Goal: Book appointment/travel/reservation

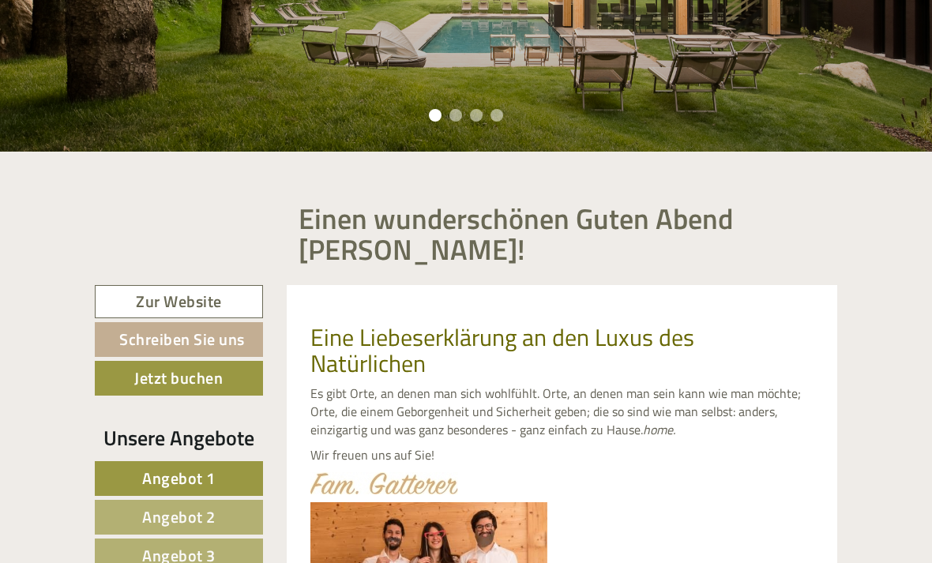
scroll to position [347, 0]
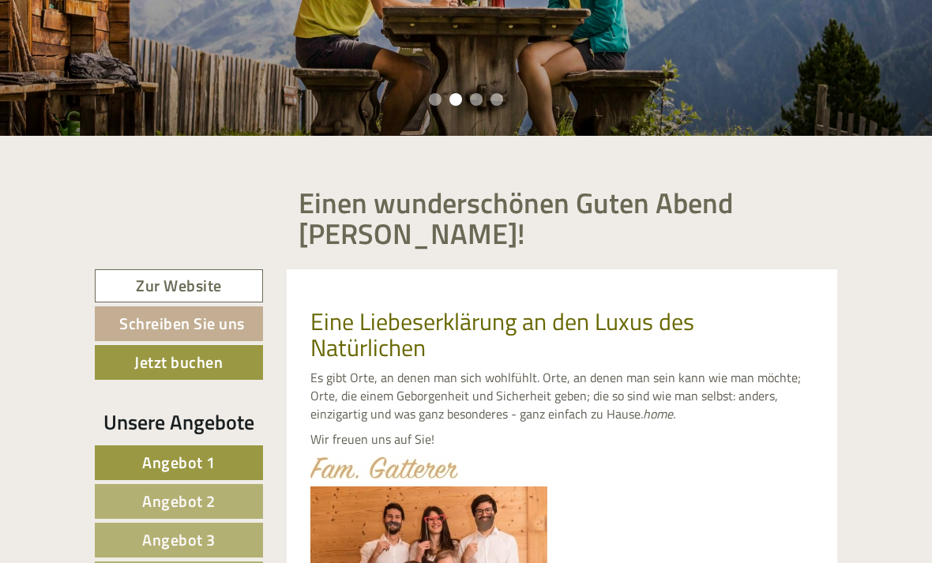
click at [150, 289] on link "Zur Website" at bounding box center [179, 286] width 168 height 34
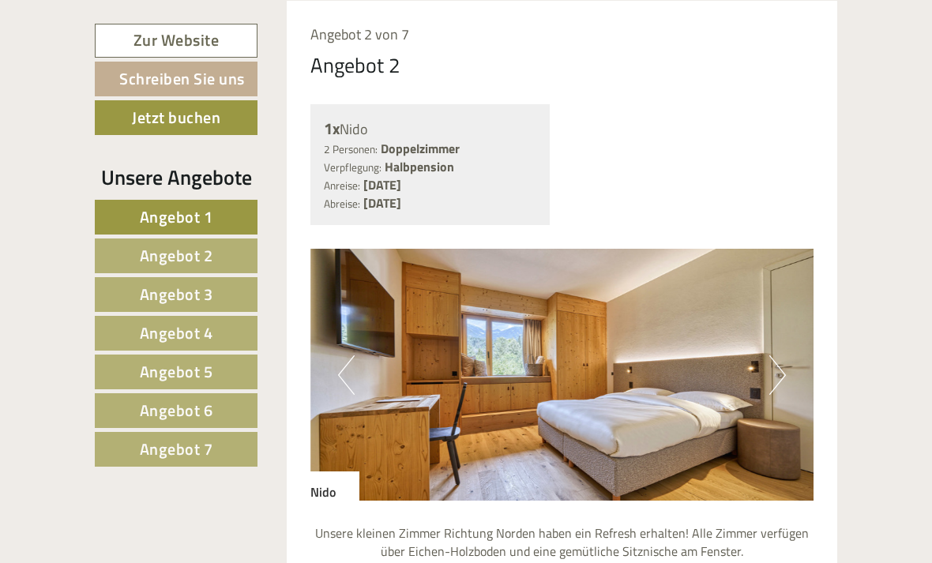
scroll to position [2310, 0]
click at [438, 354] on img at bounding box center [562, 375] width 504 height 252
click at [457, 332] on img at bounding box center [562, 375] width 504 height 252
click at [400, 343] on img at bounding box center [562, 375] width 504 height 252
click at [778, 360] on button "Next" at bounding box center [777, 374] width 17 height 39
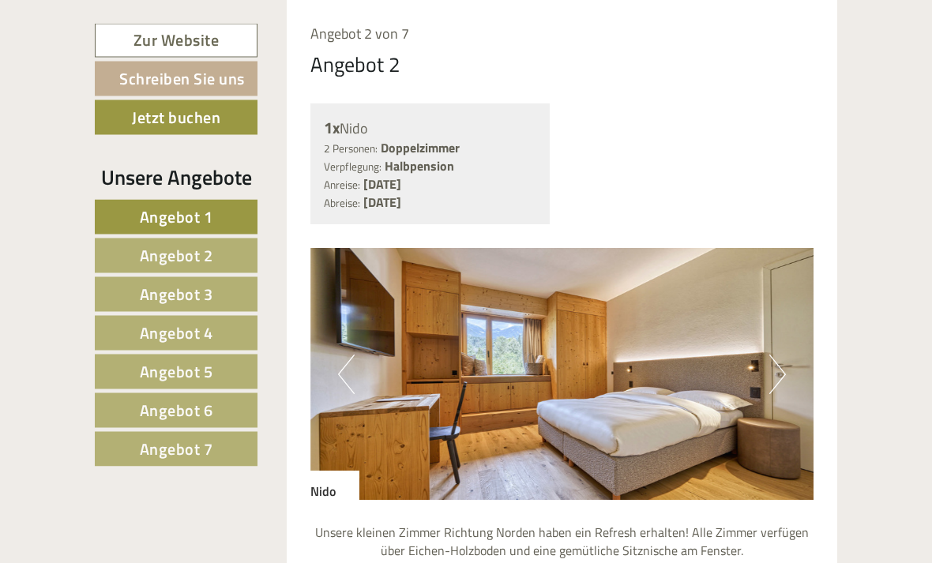
scroll to position [2311, 0]
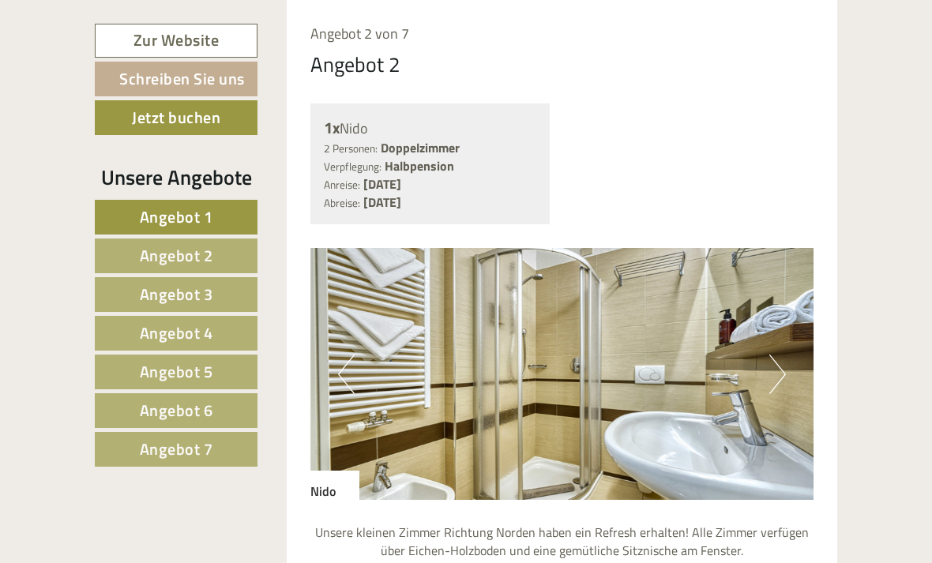
click at [770, 354] on button "Next" at bounding box center [777, 373] width 17 height 39
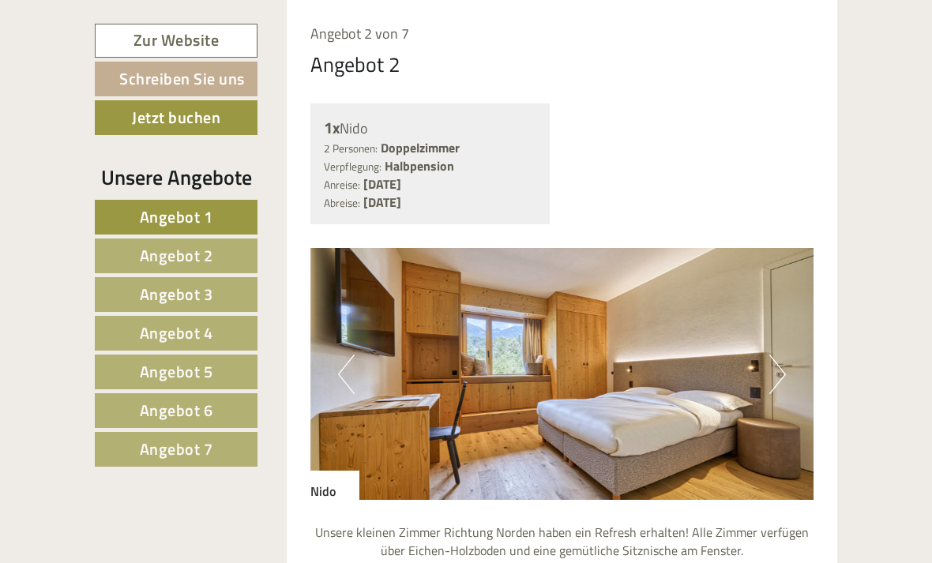
click at [775, 360] on button "Next" at bounding box center [777, 373] width 17 height 39
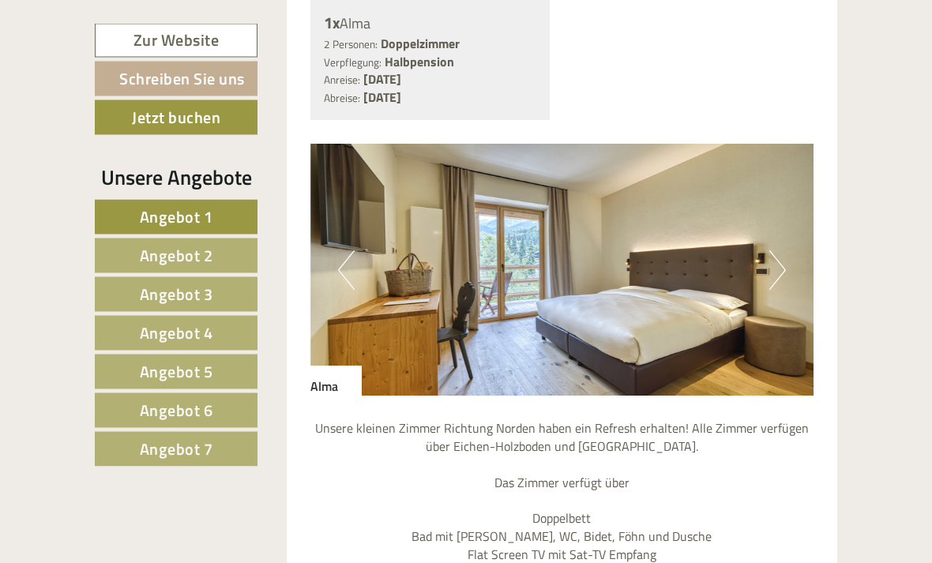
scroll to position [1278, 0]
click at [787, 255] on img at bounding box center [562, 270] width 504 height 252
click at [771, 272] on button "Next" at bounding box center [777, 269] width 17 height 39
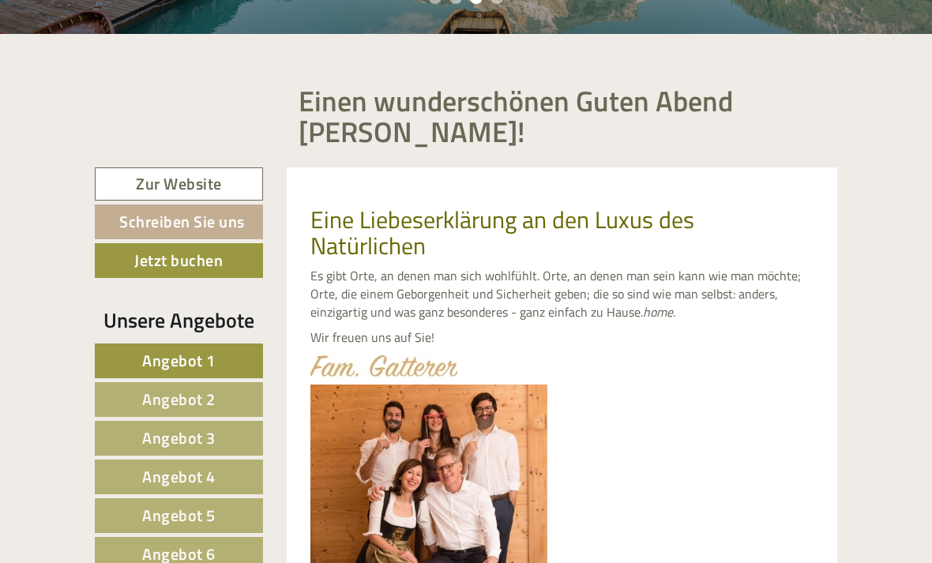
scroll to position [446, 0]
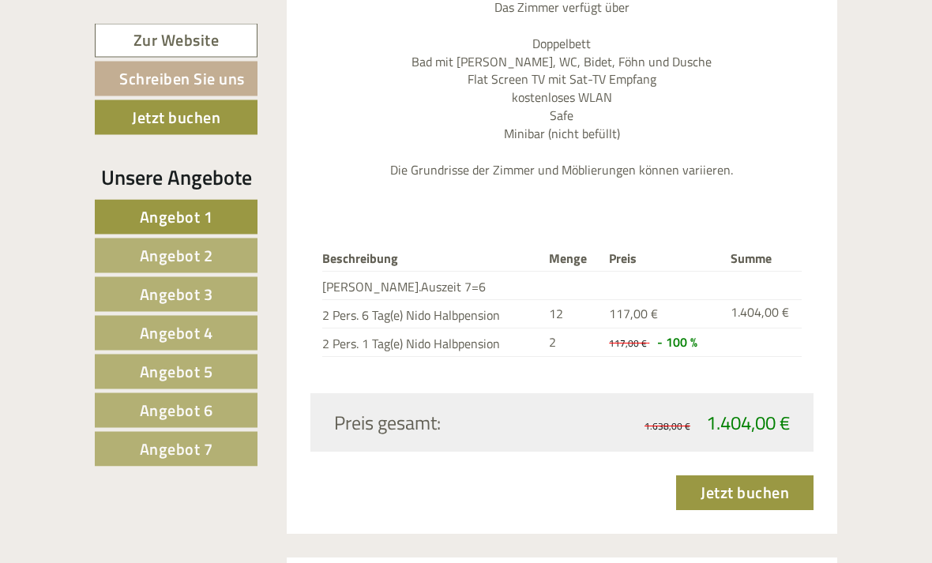
scroll to position [2890, 0]
click at [722, 475] on link "Jetzt buchen" at bounding box center [744, 492] width 137 height 35
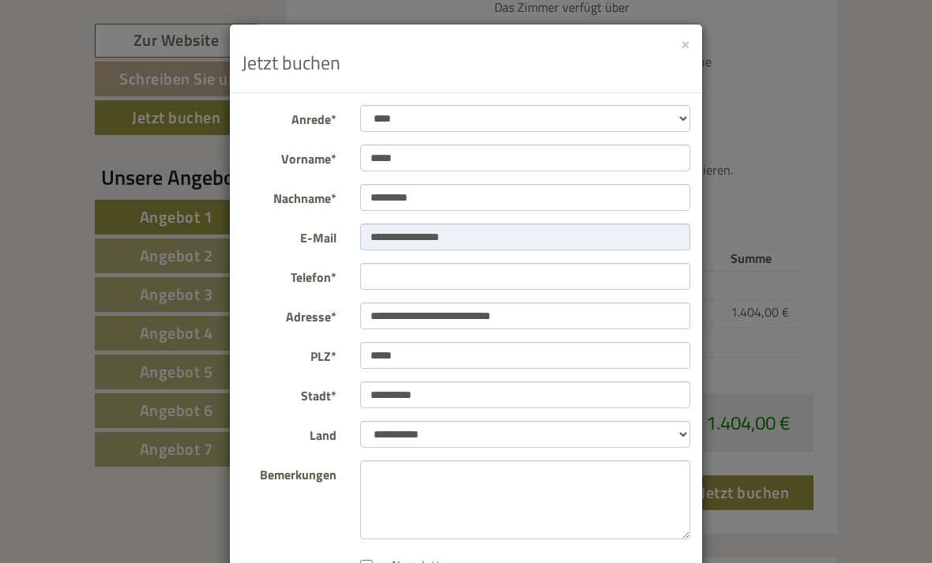
click at [127, 546] on div "**********" at bounding box center [466, 281] width 932 height 563
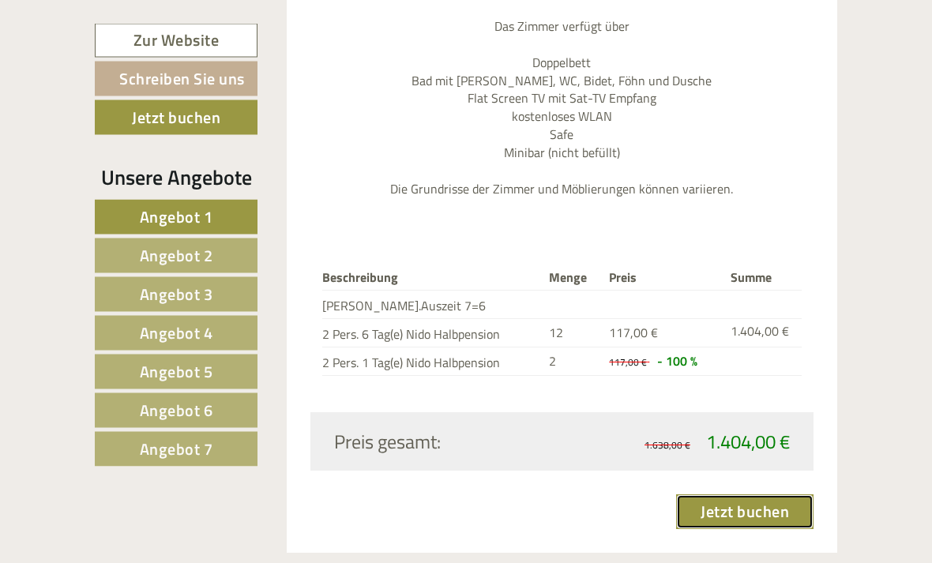
scroll to position [2872, 0]
click at [728, 494] on link "Jetzt buchen" at bounding box center [744, 511] width 137 height 35
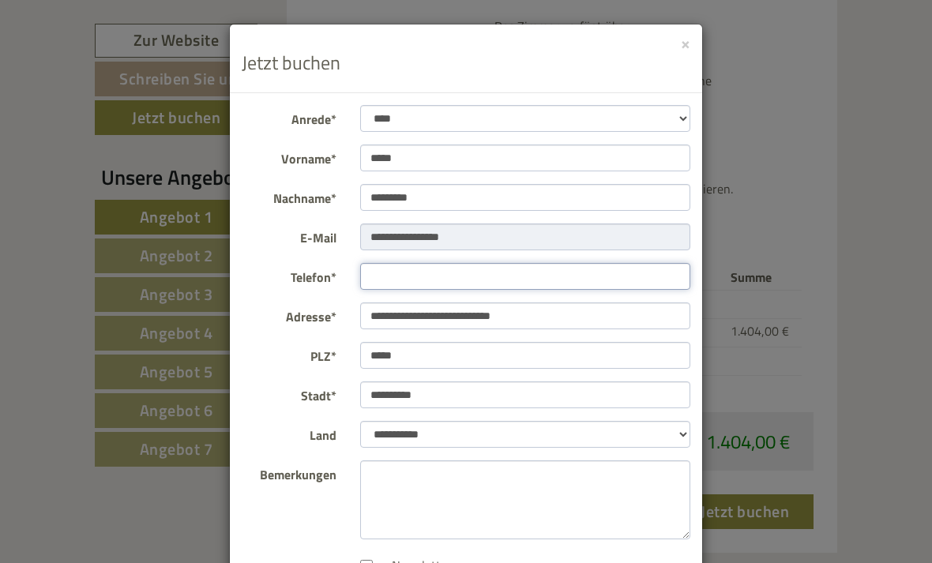
click at [381, 288] on input "Telefon*" at bounding box center [525, 276] width 331 height 27
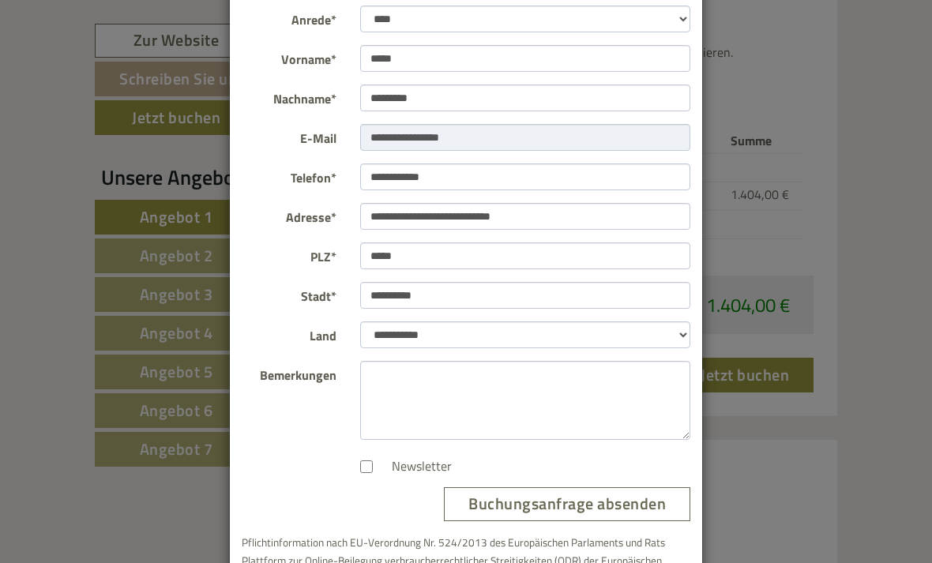
scroll to position [103, 0]
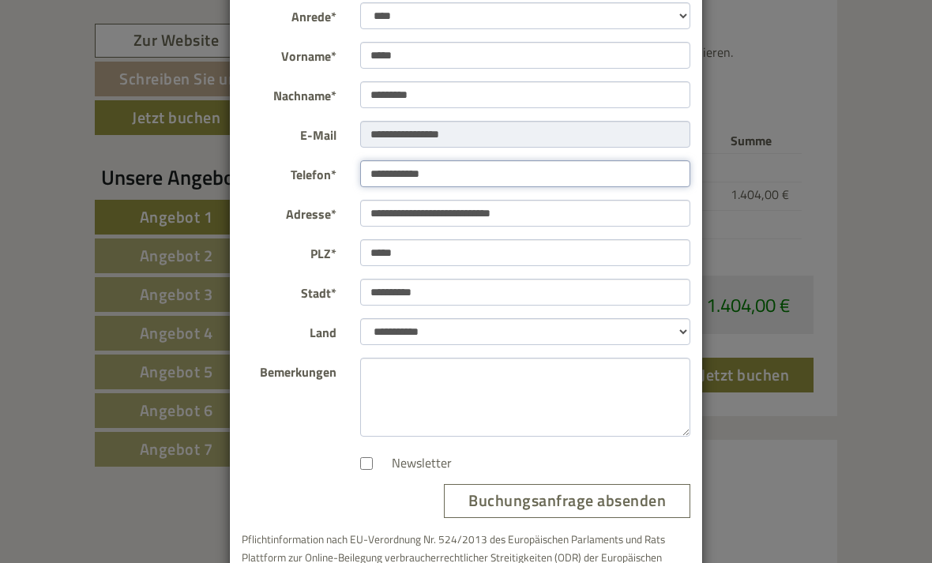
type input "**********"
click at [496, 504] on button "Buchungsanfrage absenden" at bounding box center [567, 501] width 246 height 34
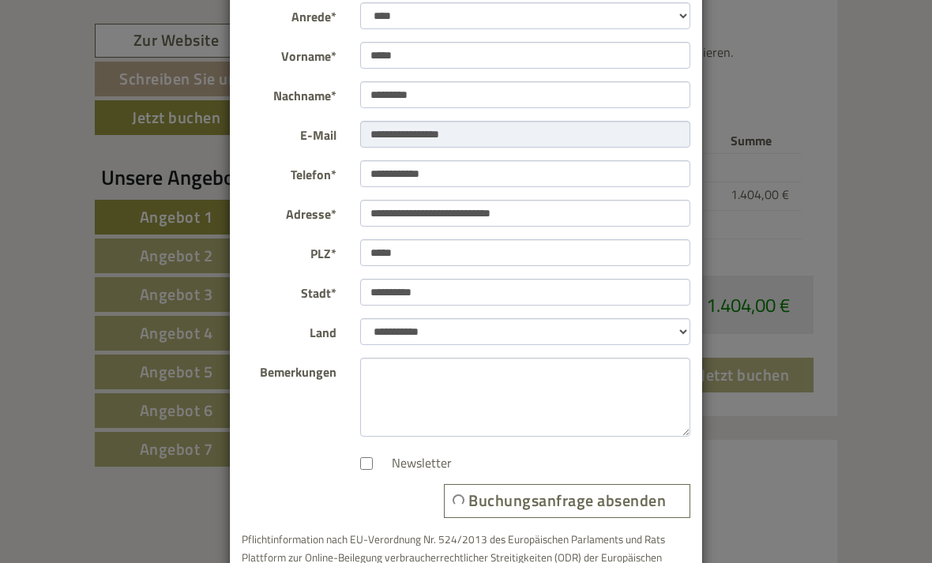
scroll to position [0, 0]
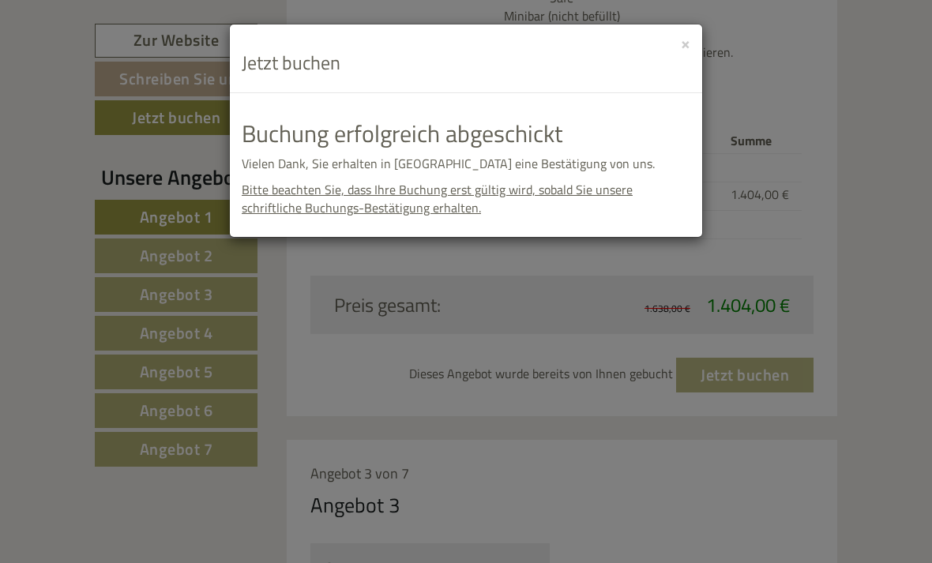
click at [687, 43] on button "×" at bounding box center [685, 43] width 9 height 17
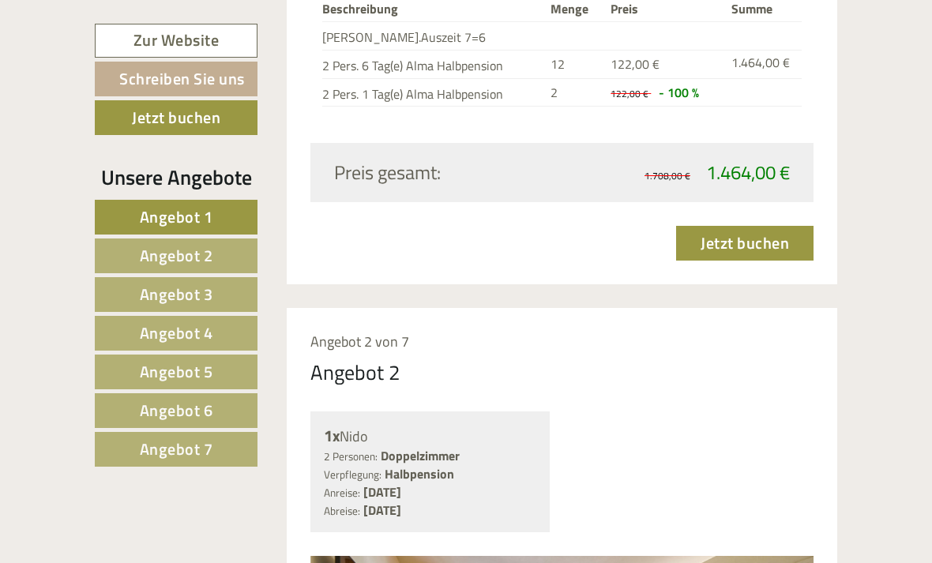
scroll to position [1998, 0]
